Goal: Browse casually

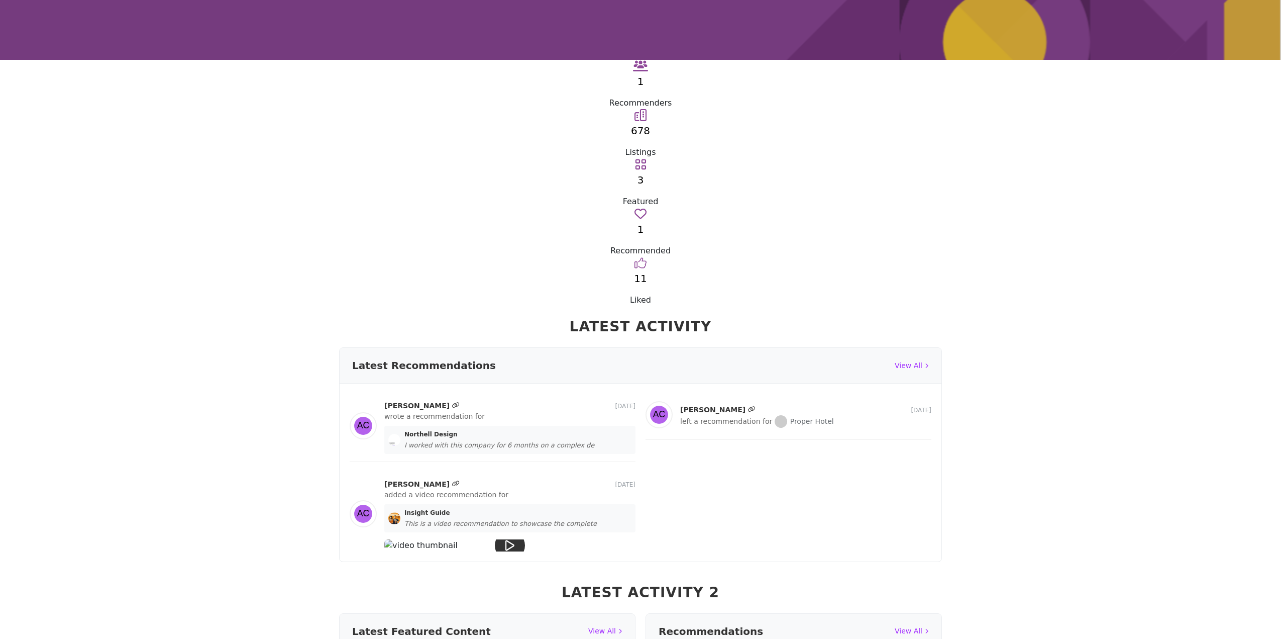
scroll to position [251, 0]
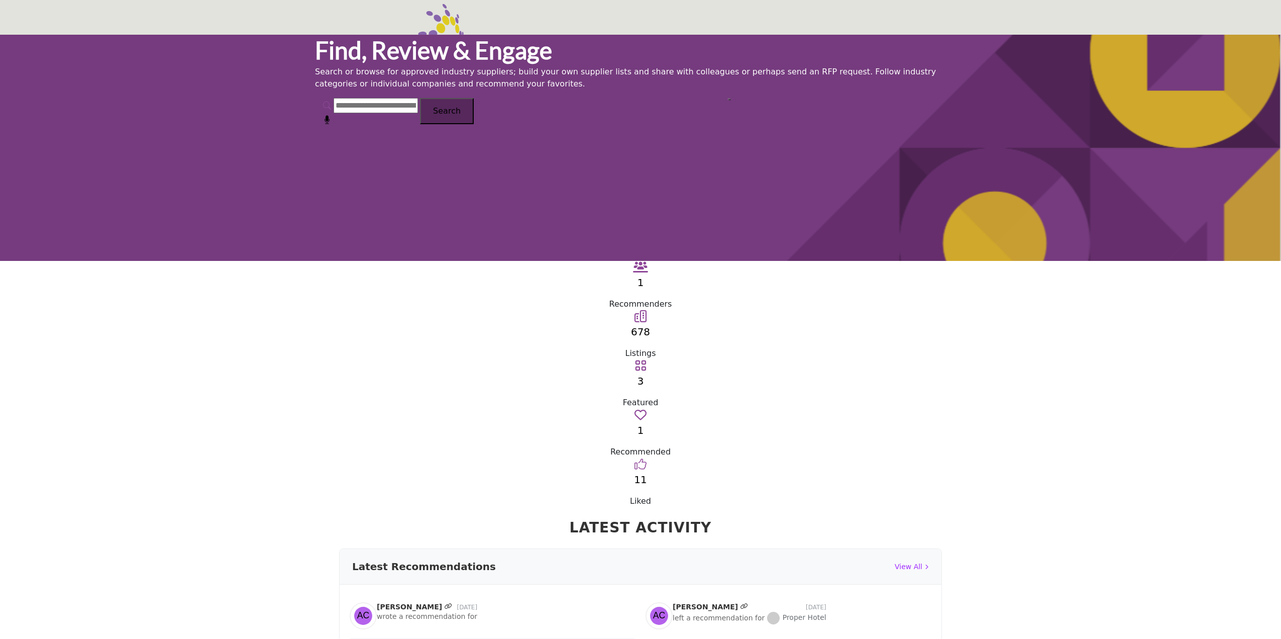
scroll to position [251, 0]
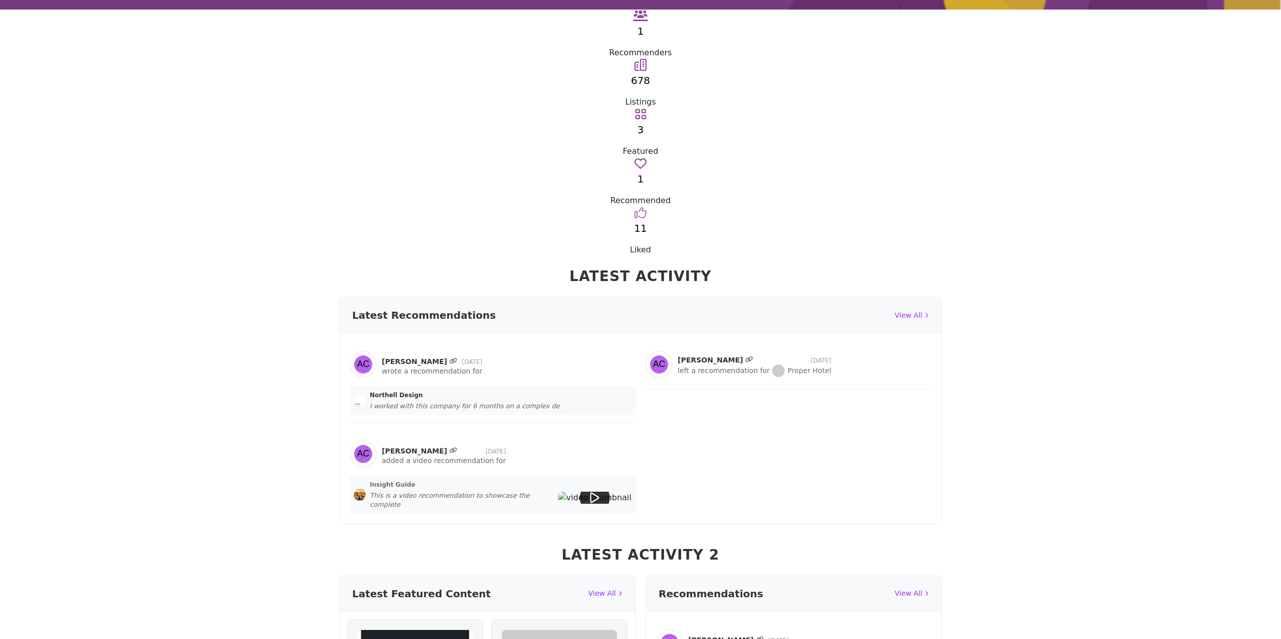
drag, startPoint x: 516, startPoint y: 267, endPoint x: 476, endPoint y: 253, distance: 42.4
drag, startPoint x: 476, startPoint y: 253, endPoint x: 456, endPoint y: 249, distance: 20.0
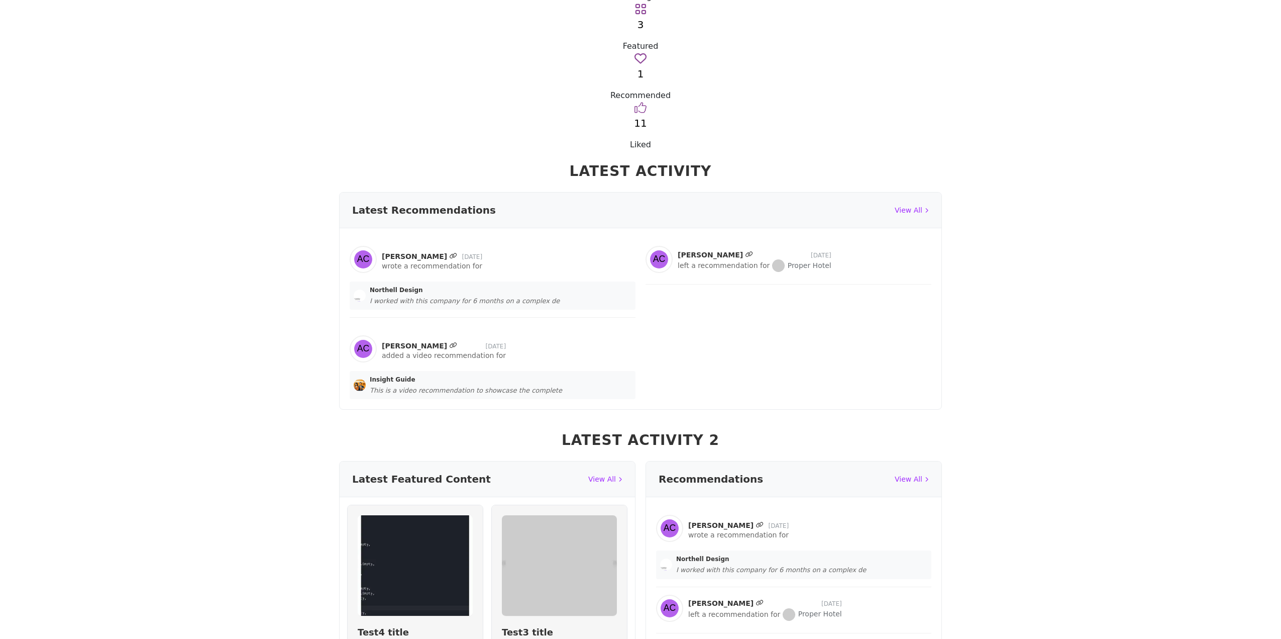
scroll to position [155, 0]
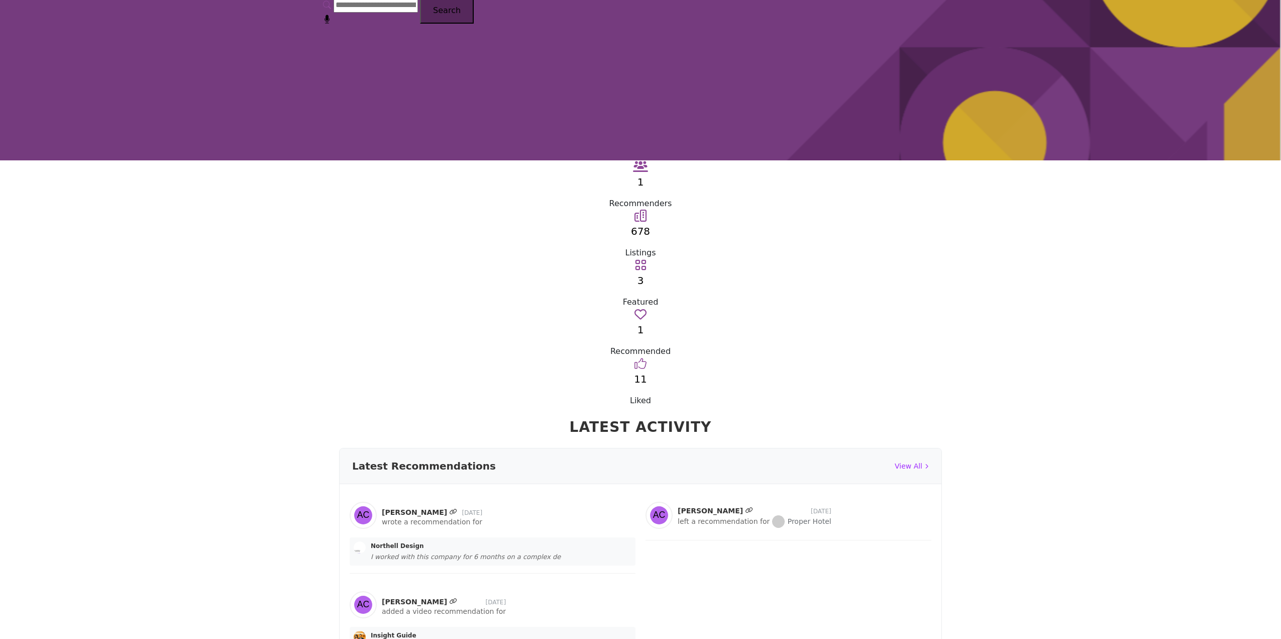
scroll to position [251, 0]
